Goal: Ask a question

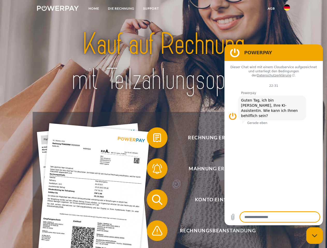
click at [58, 9] on img at bounding box center [58, 8] width 42 height 5
click at [287, 9] on img at bounding box center [287, 7] width 6 height 6
click at [271, 9] on link "agb" at bounding box center [271, 8] width 16 height 9
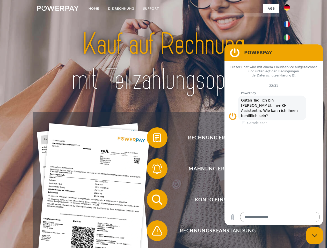
click at [153, 139] on span at bounding box center [149, 138] width 26 height 26
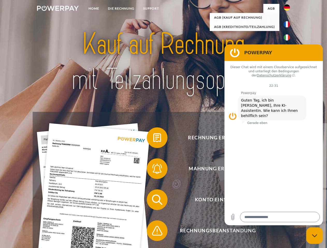
click at [153, 170] on span at bounding box center [149, 169] width 26 height 26
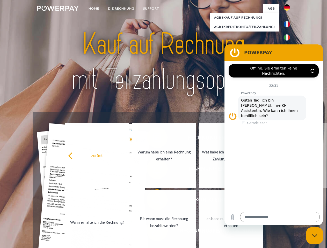
click at [153, 201] on link "Bis wann muss die Rechnung bezahlt werden?" at bounding box center [164, 222] width 64 height 65
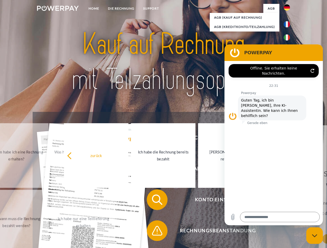
click at [153, 232] on span at bounding box center [149, 231] width 26 height 26
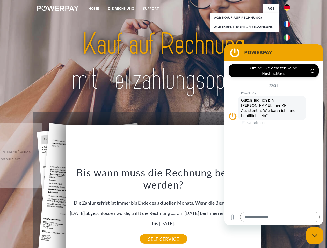
click at [314, 236] on icon "Messaging-Fenster schließen" at bounding box center [314, 236] width 5 height 3
type textarea "*"
